Goal: Task Accomplishment & Management: Use online tool/utility

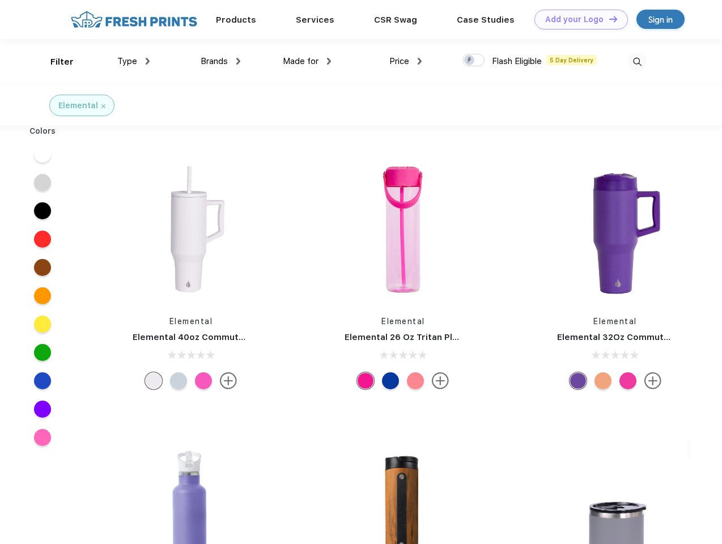
click at [577, 19] on link "Add your Logo Design Tool" at bounding box center [581, 20] width 94 height 20
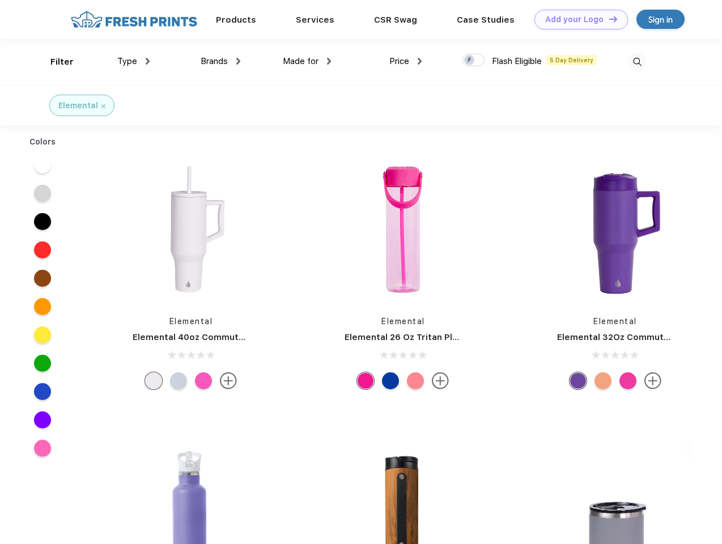
click at [0, 0] on div "Design Tool" at bounding box center [0, 0] width 0 height 0
click at [608, 19] on link "Add your Logo Design Tool" at bounding box center [581, 20] width 94 height 20
click at [54, 62] on div "Filter" at bounding box center [61, 62] width 23 height 13
click at [134, 61] on span "Type" at bounding box center [127, 61] width 20 height 10
click at [220, 61] on span "Brands" at bounding box center [214, 61] width 27 height 10
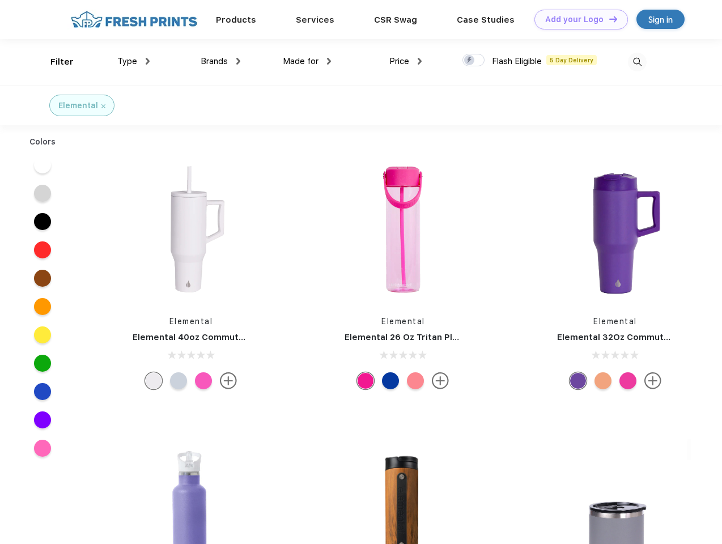
click at [307, 61] on span "Made for" at bounding box center [301, 61] width 36 height 10
click at [406, 61] on span "Price" at bounding box center [399, 61] width 20 height 10
click at [474, 61] on div at bounding box center [474, 60] width 22 height 12
click at [470, 61] on input "checkbox" at bounding box center [466, 56] width 7 height 7
click at [637, 62] on img at bounding box center [637, 62] width 19 height 19
